Goal: Find specific page/section: Find specific page/section

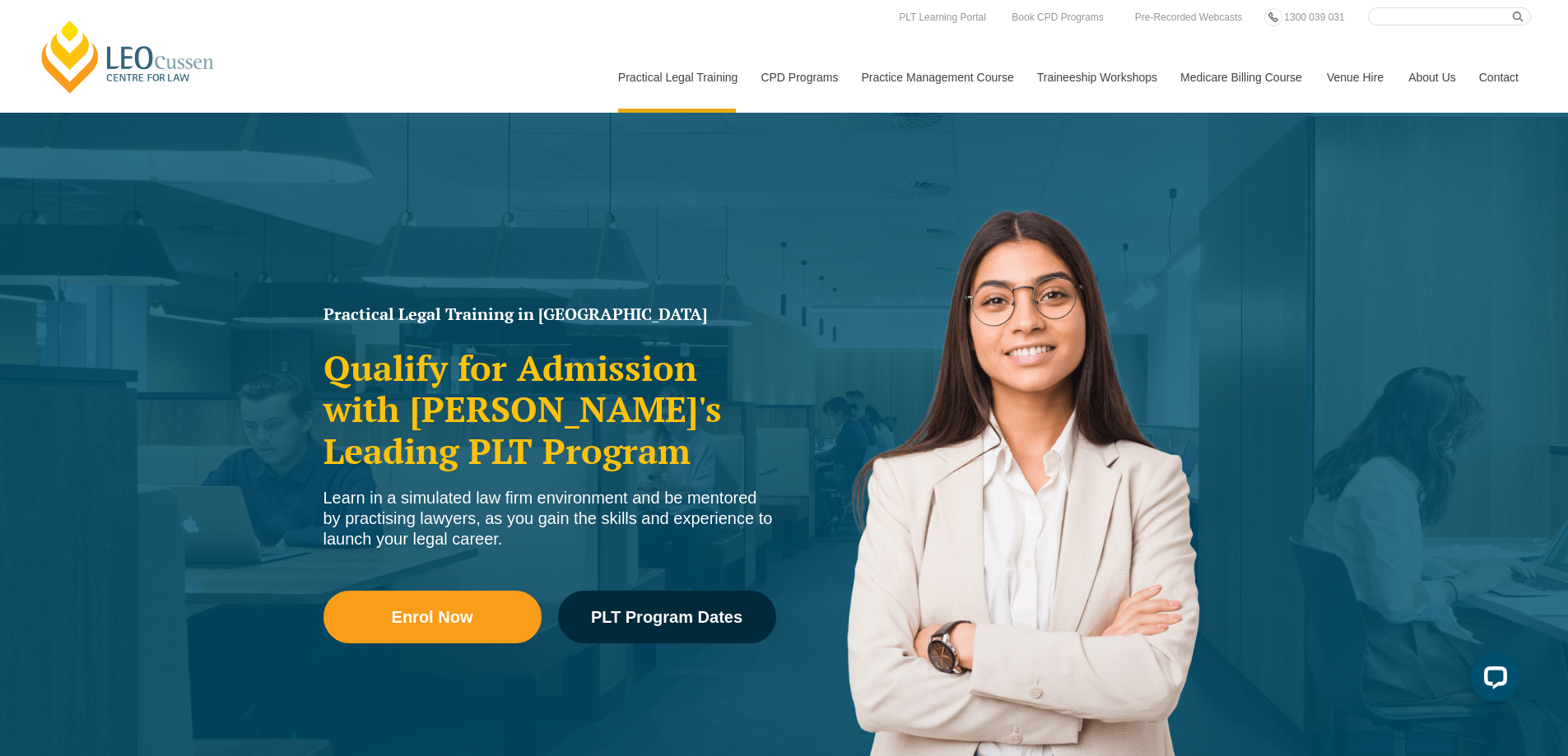
click at [1489, 75] on link "Contact" at bounding box center [1499, 78] width 64 height 71
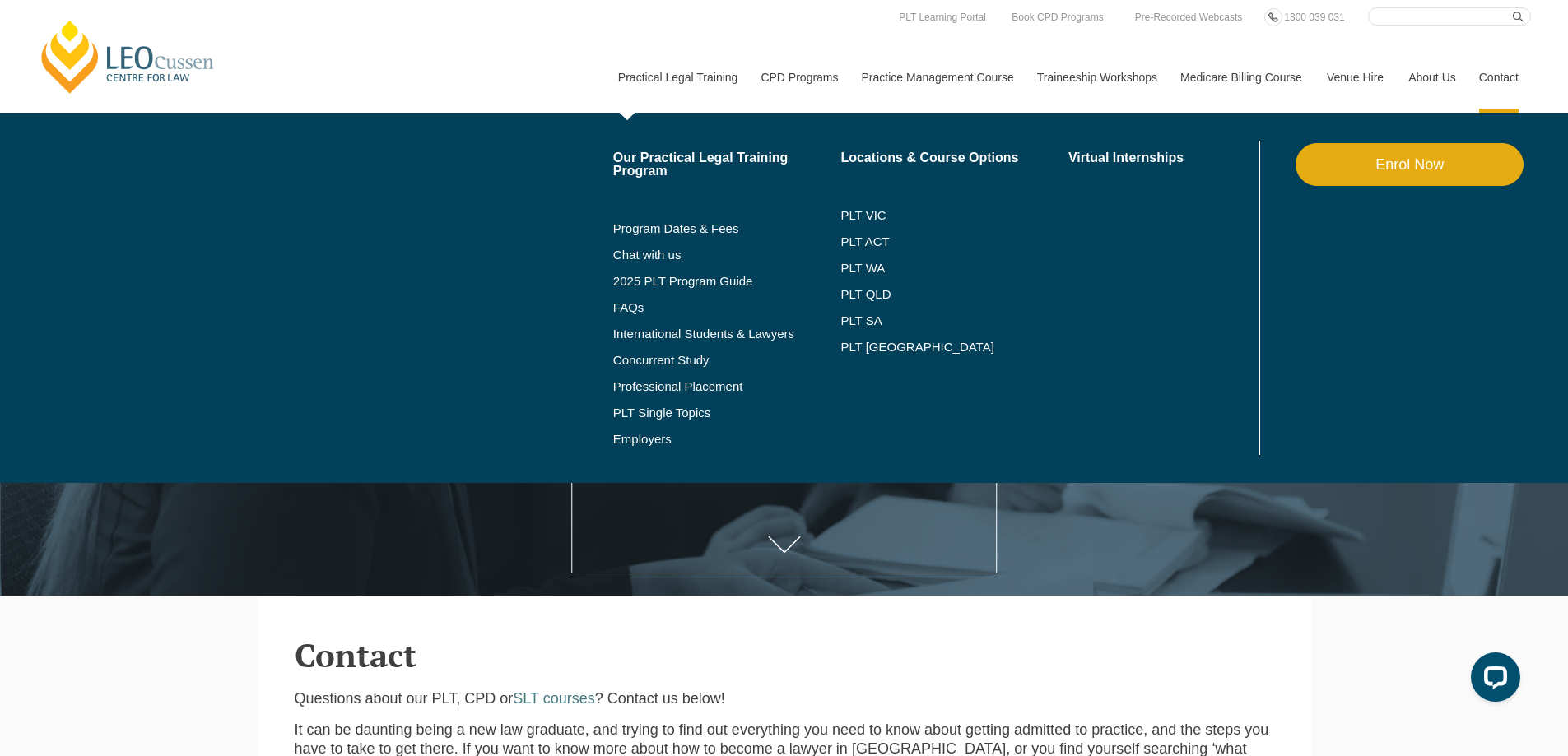
click at [689, 73] on link "Practical Legal Training" at bounding box center [677, 78] width 143 height 71
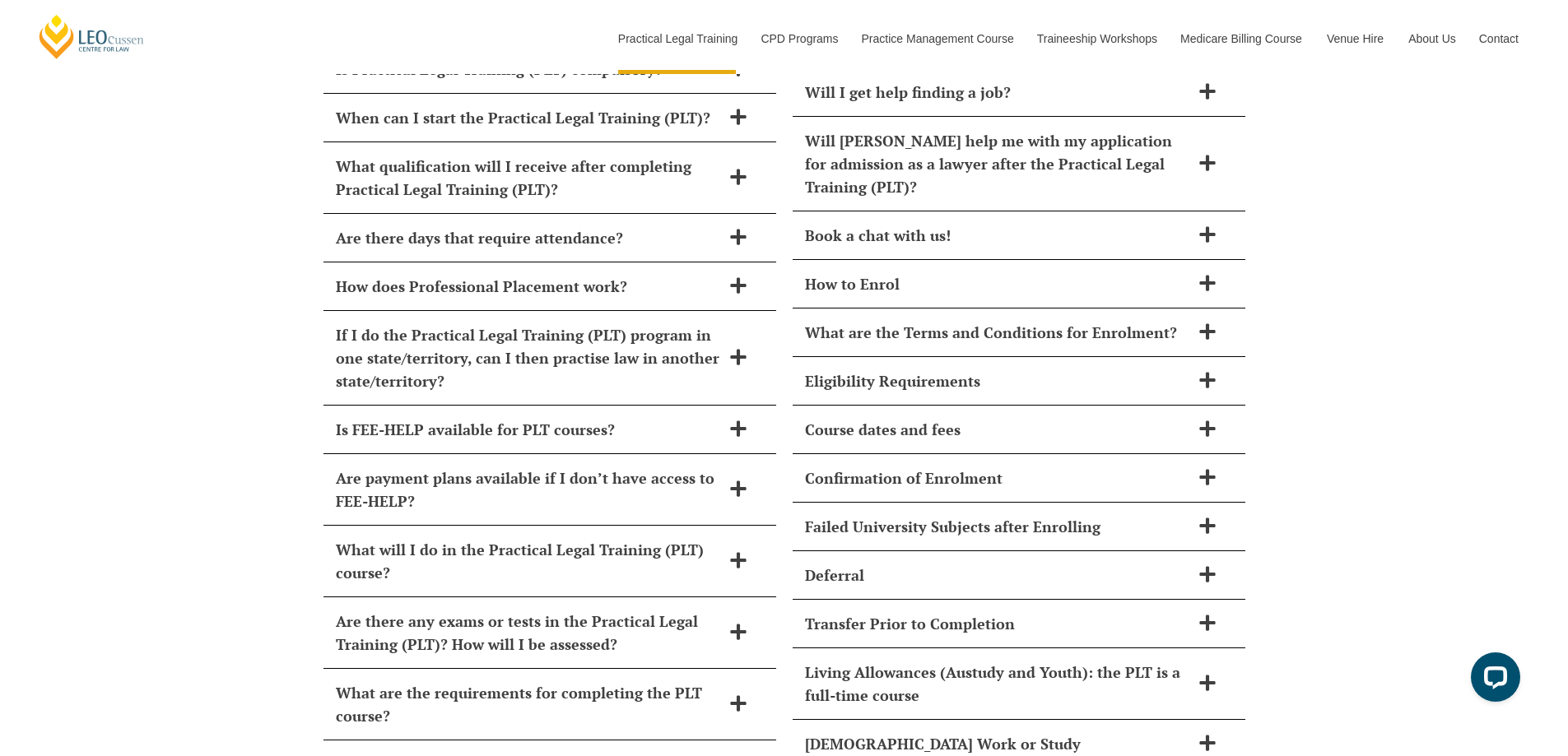
scroll to position [7652, 0]
